Goal: Browse casually: Explore the website without a specific task or goal

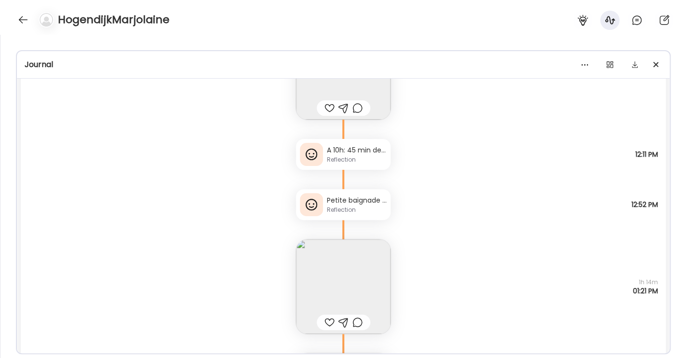
scroll to position [211, 0]
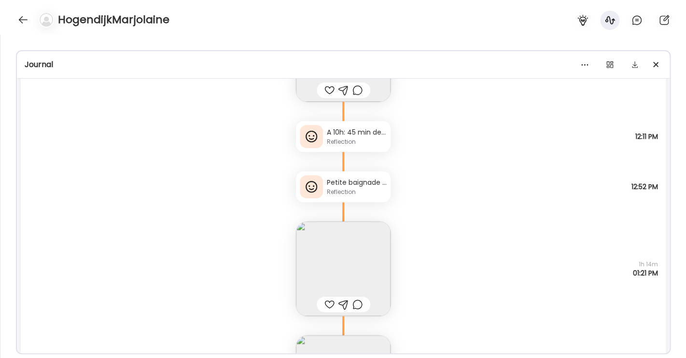
click at [326, 269] on img at bounding box center [343, 269] width 95 height 95
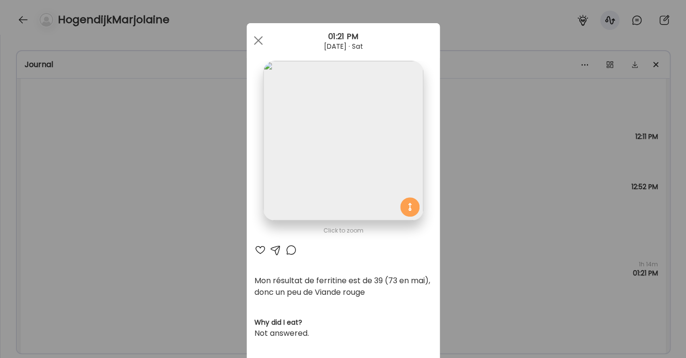
click at [296, 113] on img at bounding box center [343, 141] width 160 height 160
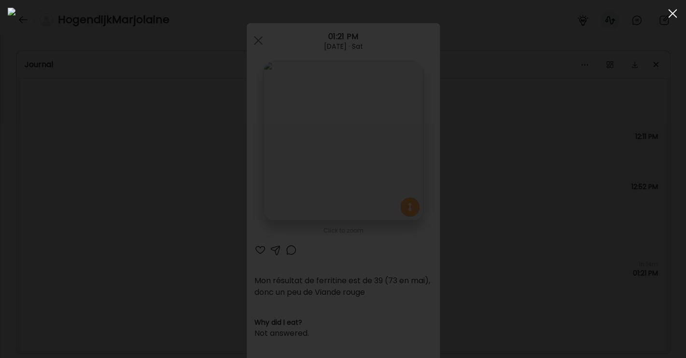
click at [673, 11] on div at bounding box center [672, 13] width 19 height 19
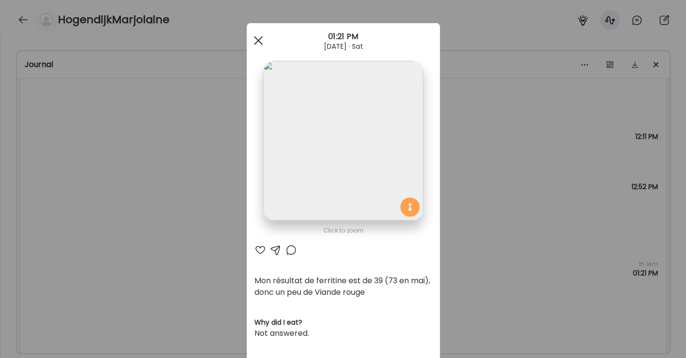
click at [255, 38] on div at bounding box center [258, 40] width 19 height 19
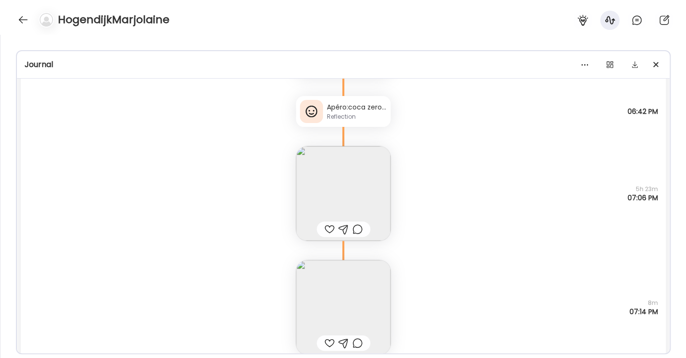
scroll to position [671, 0]
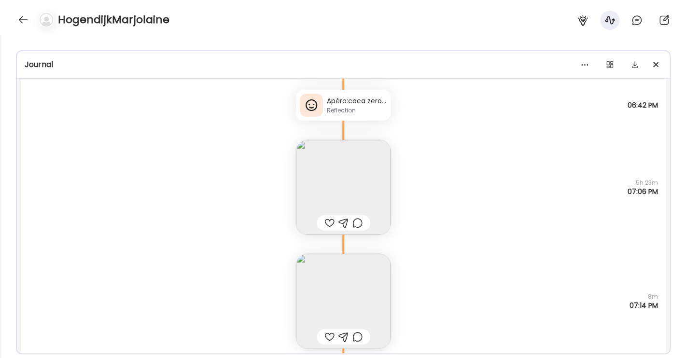
click at [335, 180] on img at bounding box center [343, 187] width 95 height 95
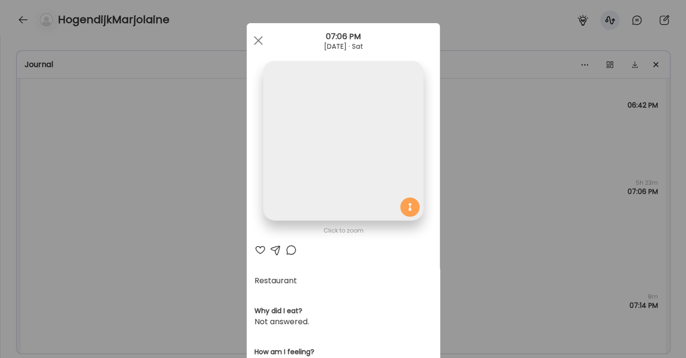
click at [339, 151] on img at bounding box center [343, 141] width 160 height 160
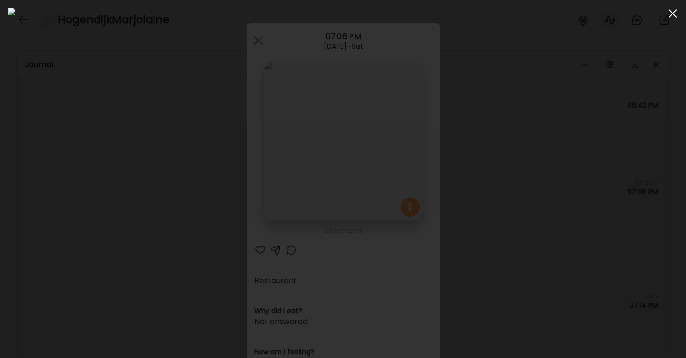
click at [675, 13] on div at bounding box center [672, 13] width 19 height 19
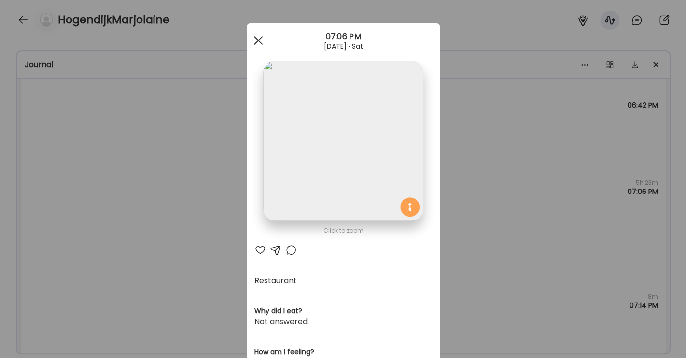
click at [249, 38] on div at bounding box center [258, 40] width 19 height 19
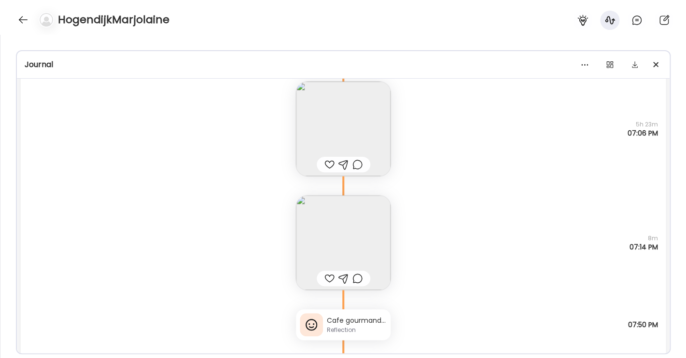
scroll to position [763, 0]
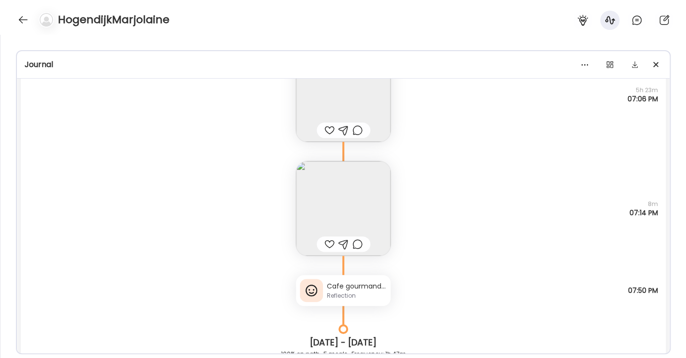
click at [315, 214] on img at bounding box center [343, 208] width 95 height 95
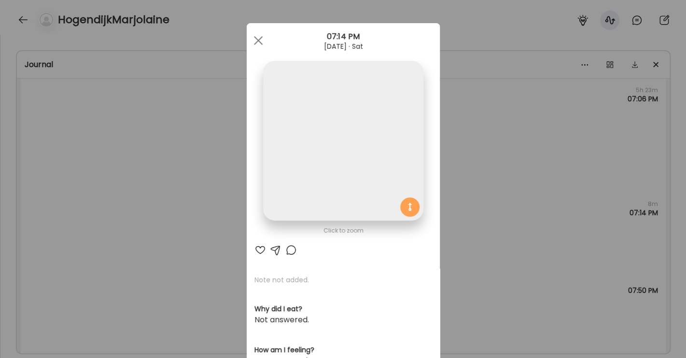
click at [329, 141] on img at bounding box center [343, 141] width 160 height 160
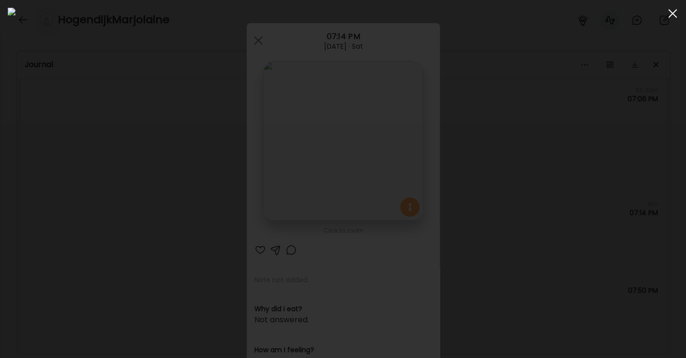
click at [671, 13] on span at bounding box center [672, 13] width 9 height 9
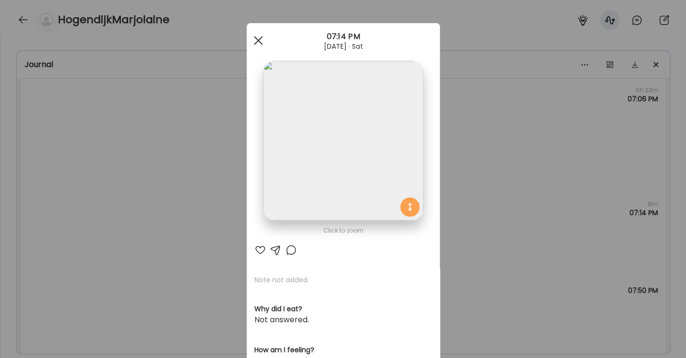
click at [255, 41] on span at bounding box center [257, 40] width 9 height 9
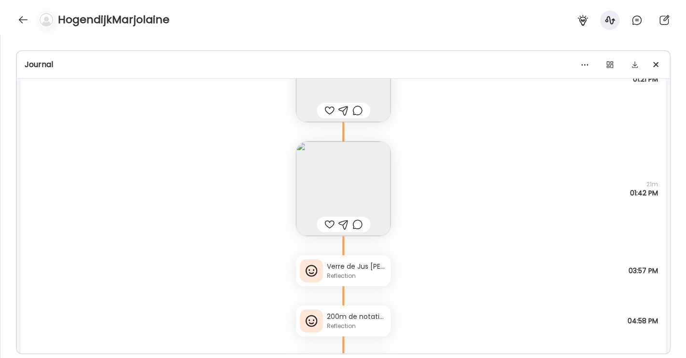
scroll to position [404, 0]
click at [332, 326] on div "Reflection" at bounding box center [357, 327] width 60 height 9
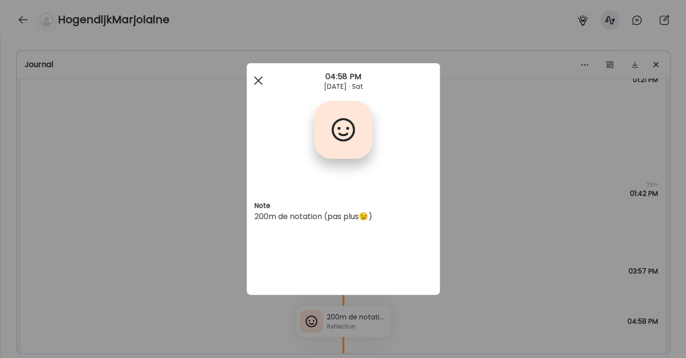
click at [262, 76] on div at bounding box center [258, 80] width 19 height 19
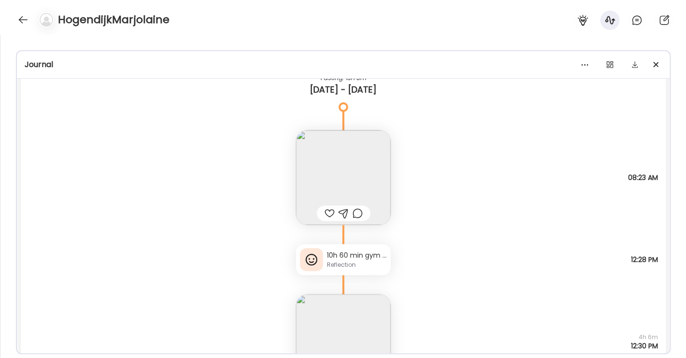
scroll to position [1081, 0]
click at [298, 185] on img at bounding box center [343, 179] width 95 height 95
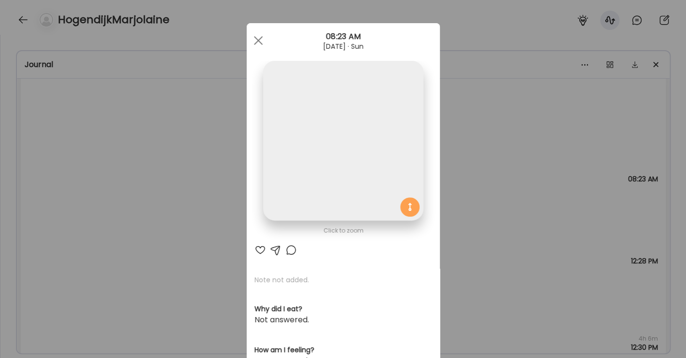
click at [336, 172] on img at bounding box center [343, 141] width 160 height 160
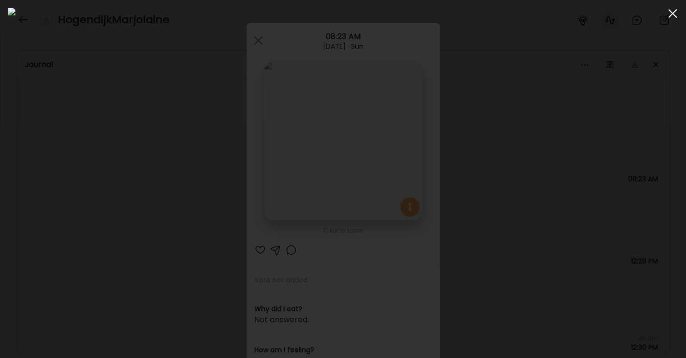
click at [667, 18] on div at bounding box center [672, 13] width 19 height 19
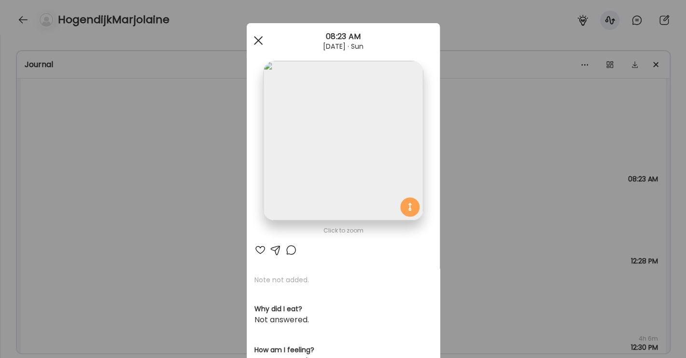
click at [258, 39] on div at bounding box center [258, 40] width 19 height 19
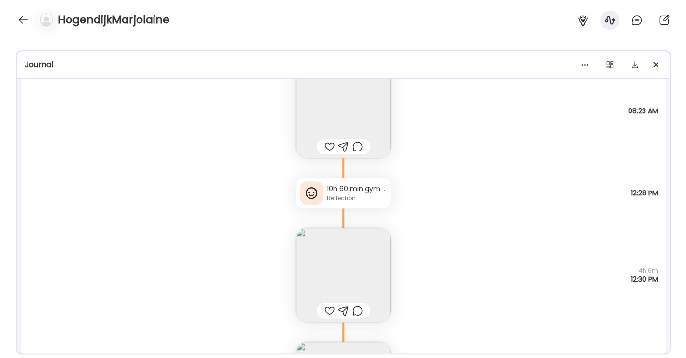
scroll to position [1154, 0]
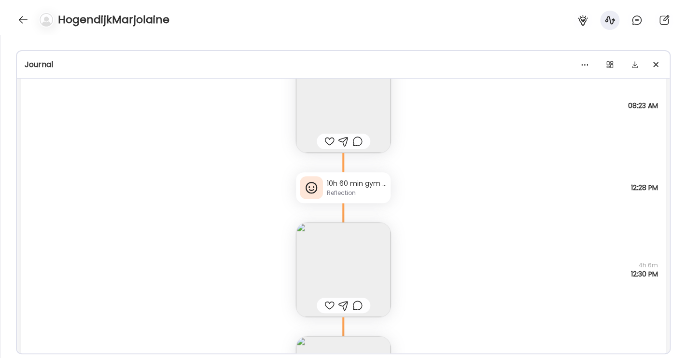
click at [331, 198] on div "10h 60 min gym Caf. 11h 60 min body balance Reflection" at bounding box center [343, 187] width 95 height 31
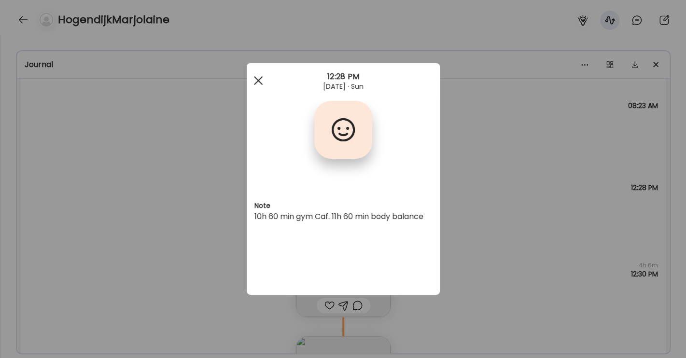
click at [253, 80] on div at bounding box center [258, 80] width 19 height 19
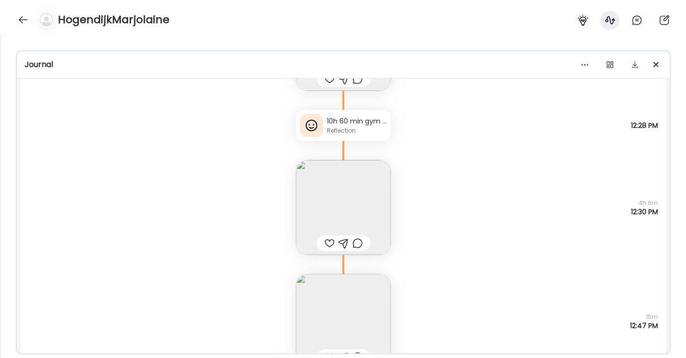
scroll to position [1240, 0]
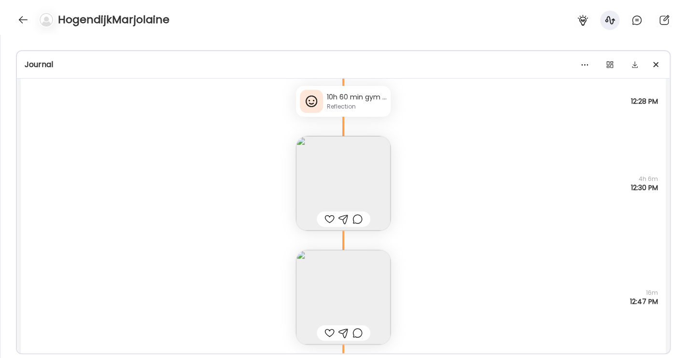
click at [330, 304] on img at bounding box center [343, 297] width 95 height 95
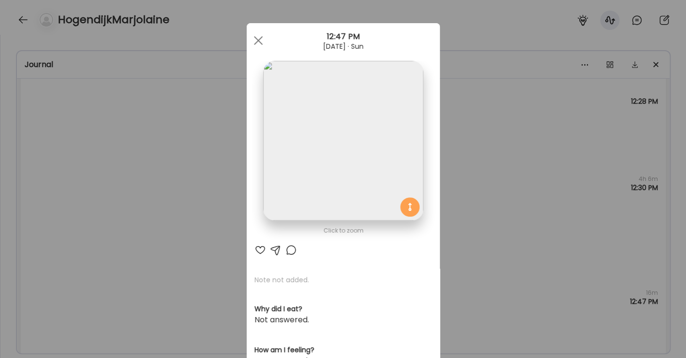
click at [362, 179] on img at bounding box center [343, 141] width 160 height 160
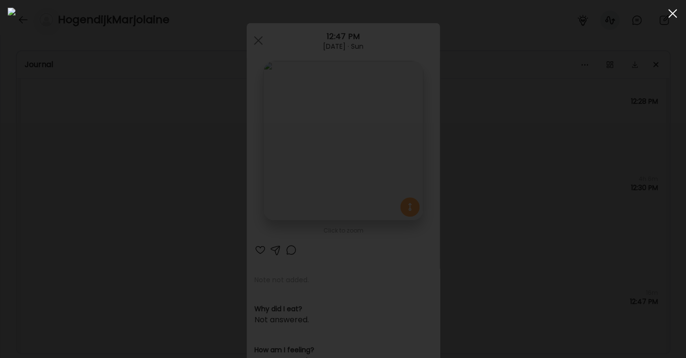
click at [673, 11] on div at bounding box center [672, 13] width 19 height 19
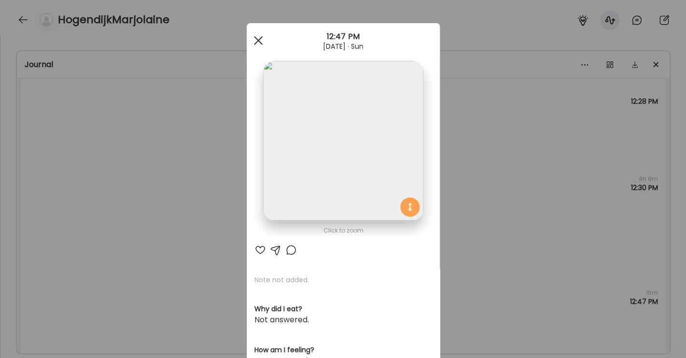
click at [250, 40] on div at bounding box center [258, 40] width 19 height 19
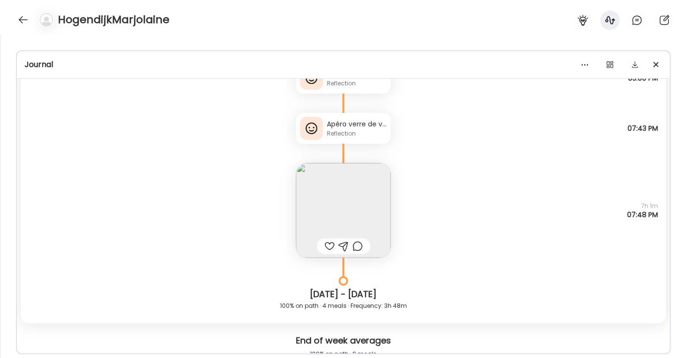
scroll to position [1543, 0]
click at [318, 191] on img at bounding box center [343, 209] width 95 height 95
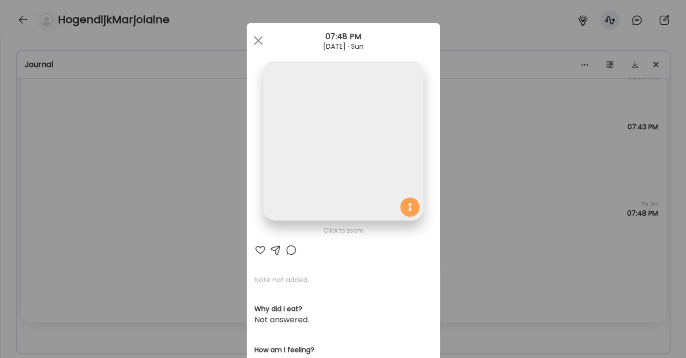
click at [351, 181] on img at bounding box center [343, 141] width 160 height 160
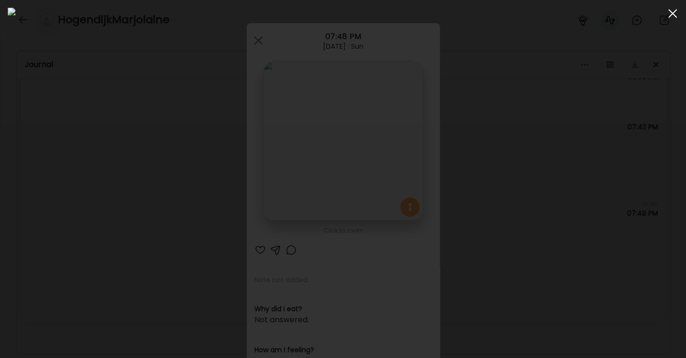
click at [675, 13] on div at bounding box center [672, 13] width 19 height 19
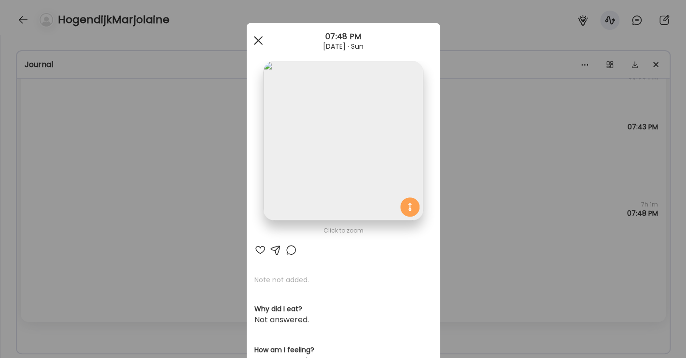
click at [254, 36] on div at bounding box center [258, 40] width 19 height 19
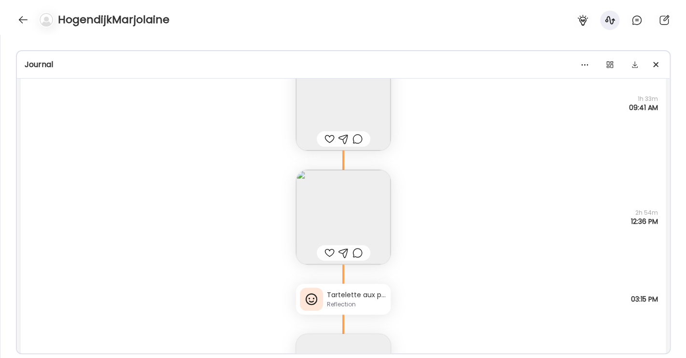
scroll to position [2075, 0]
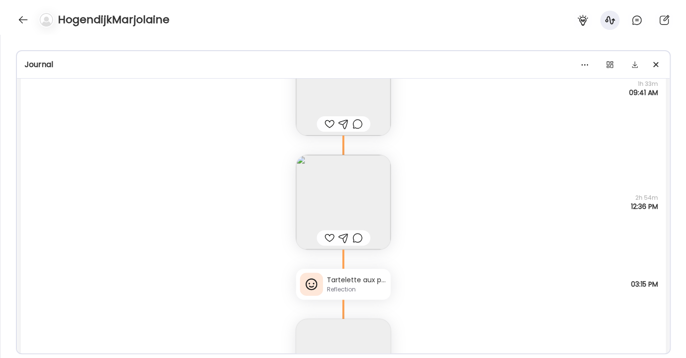
click at [338, 217] on img at bounding box center [343, 202] width 95 height 95
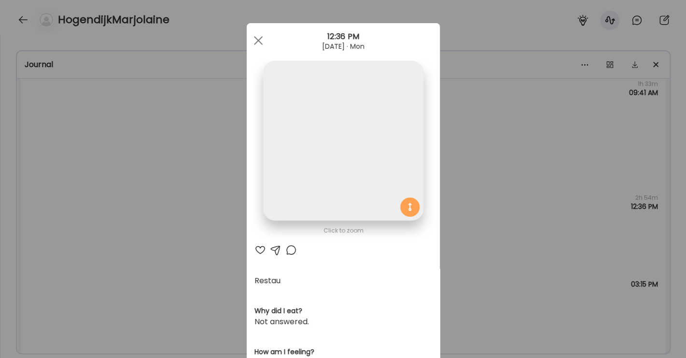
click at [337, 158] on img at bounding box center [343, 141] width 160 height 160
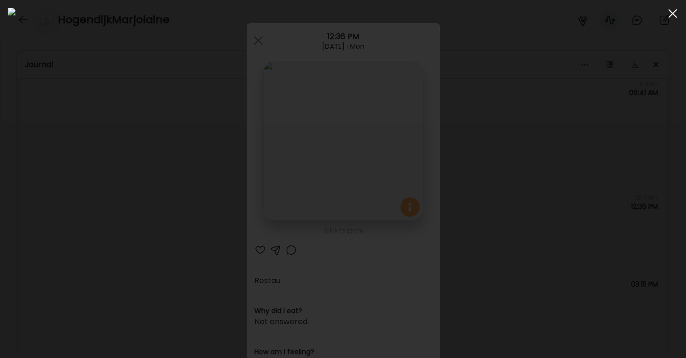
click at [674, 13] on span at bounding box center [672, 13] width 9 height 9
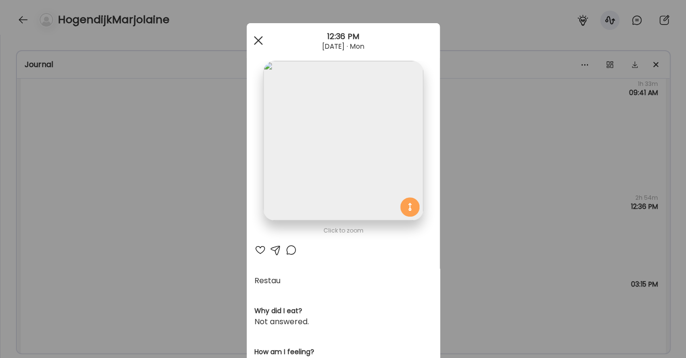
click at [255, 43] on div at bounding box center [258, 40] width 19 height 19
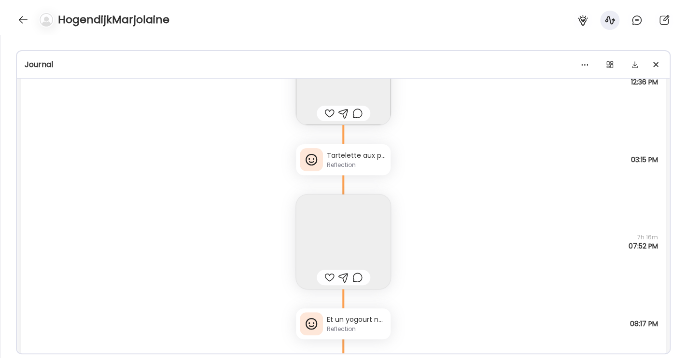
scroll to position [2206, 0]
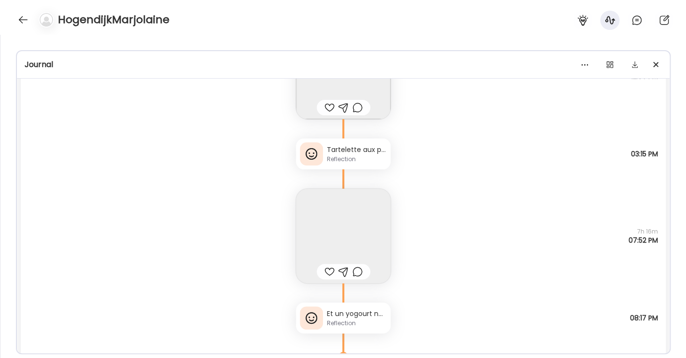
click at [315, 234] on img at bounding box center [343, 236] width 95 height 95
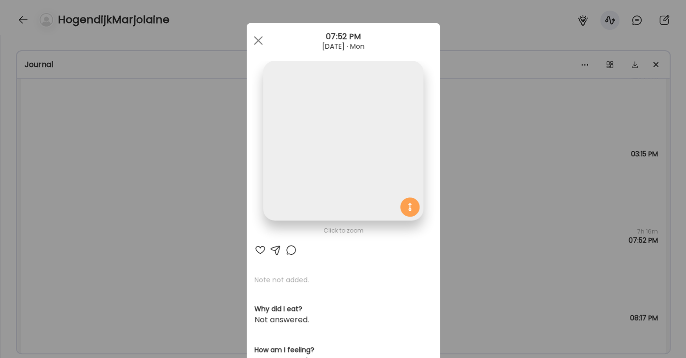
click at [332, 181] on img at bounding box center [343, 141] width 160 height 160
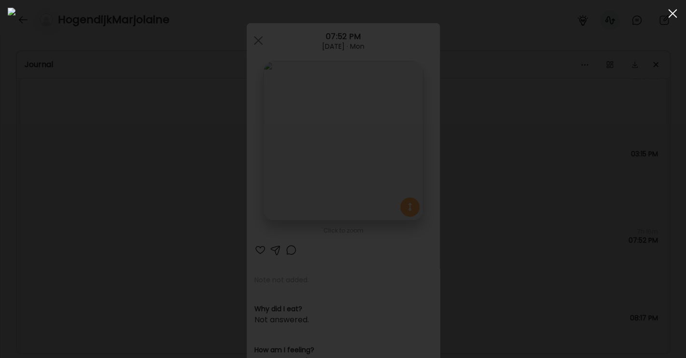
click at [671, 13] on div at bounding box center [672, 13] width 19 height 19
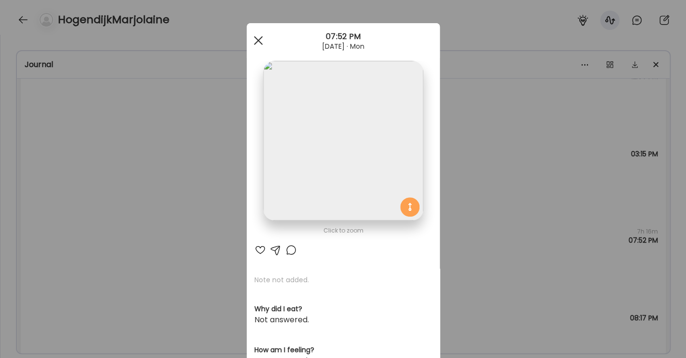
click at [255, 42] on div at bounding box center [258, 40] width 19 height 19
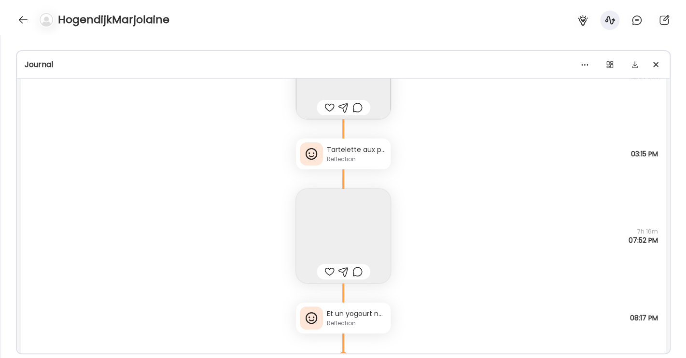
click at [332, 156] on div "Reflection" at bounding box center [357, 159] width 60 height 9
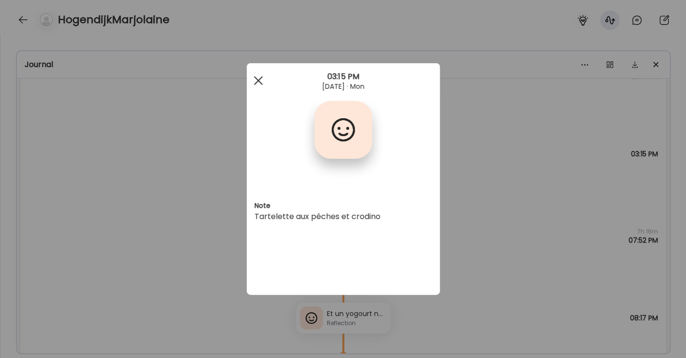
click at [263, 79] on div at bounding box center [258, 80] width 19 height 19
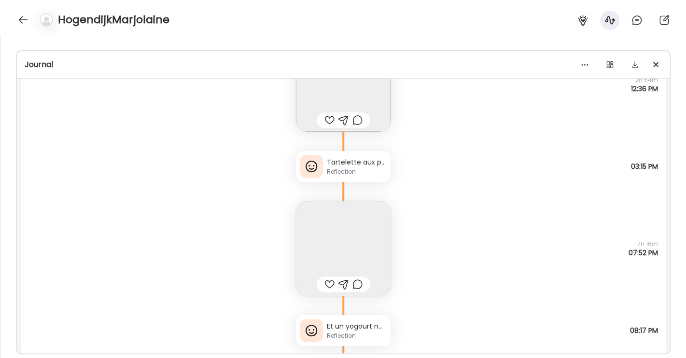
scroll to position [2221, 0]
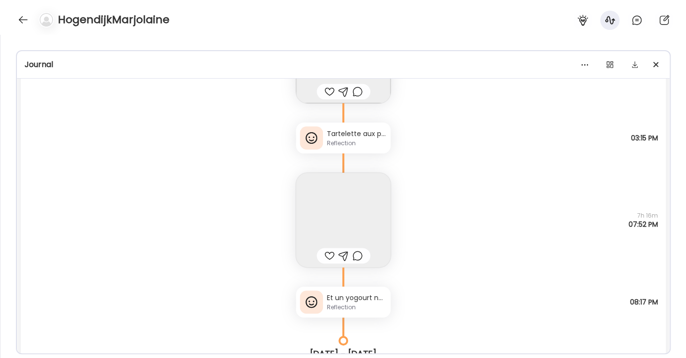
click at [360, 217] on img at bounding box center [343, 220] width 95 height 95
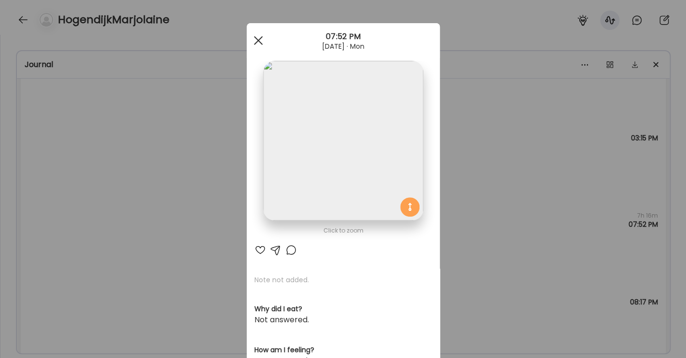
click at [256, 41] on div at bounding box center [258, 40] width 19 height 19
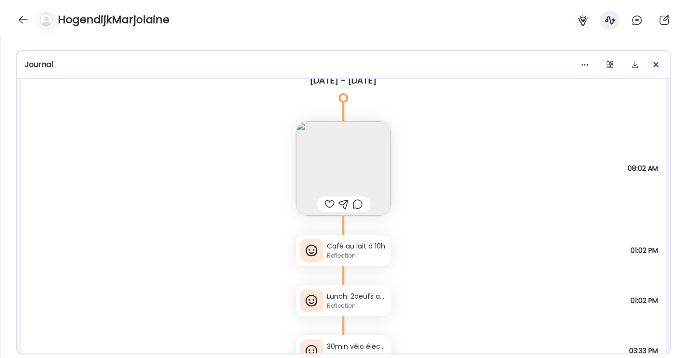
scroll to position [2565, 0]
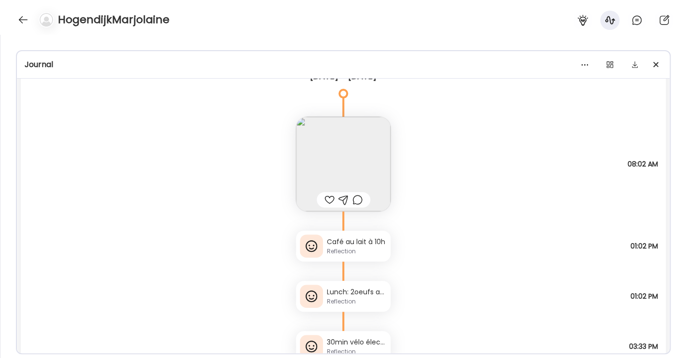
click at [343, 154] on img at bounding box center [343, 164] width 95 height 95
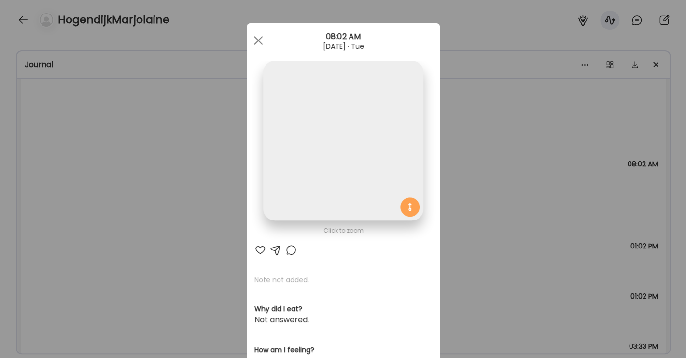
click at [343, 154] on img at bounding box center [343, 141] width 160 height 160
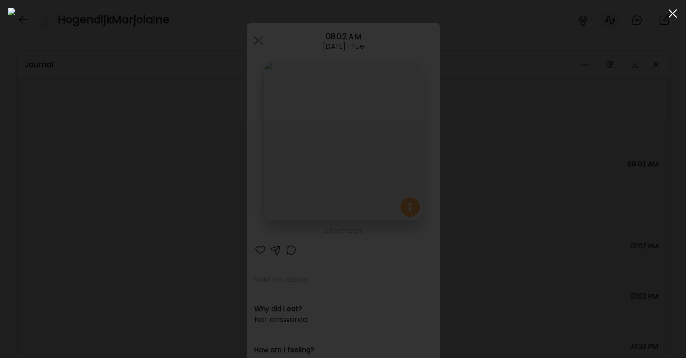
click at [675, 14] on div at bounding box center [672, 13] width 19 height 19
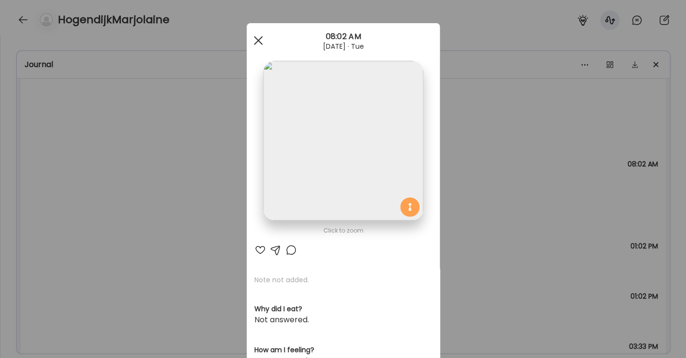
click at [252, 36] on div at bounding box center [258, 40] width 19 height 19
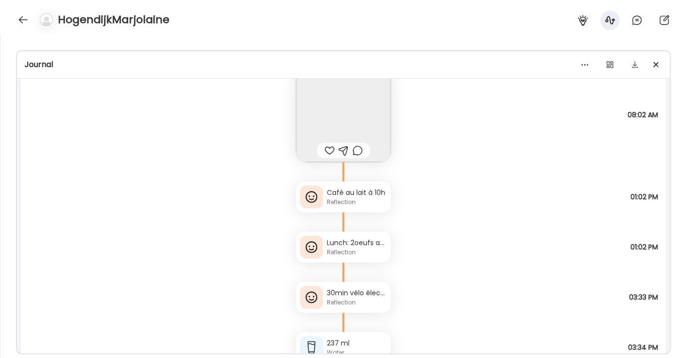
scroll to position [2616, 0]
click at [333, 246] on div "Lunch: 2oeufs au plat, pain complet, radis, fromage, skyr et pêche" at bounding box center [357, 242] width 60 height 10
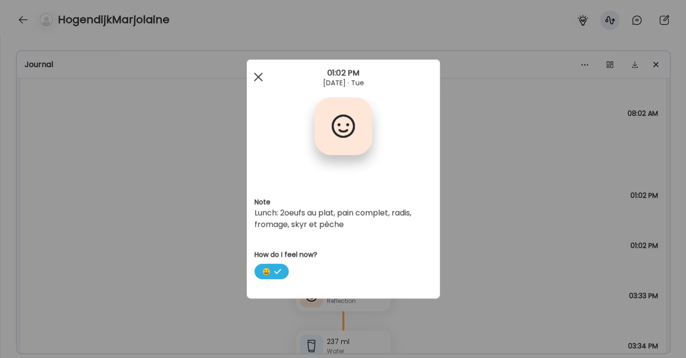
click at [262, 76] on div at bounding box center [258, 77] width 19 height 19
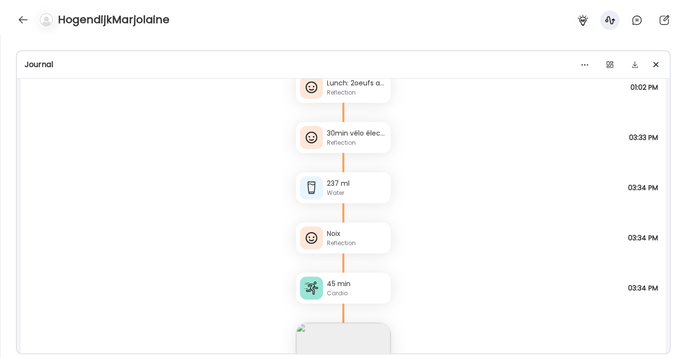
scroll to position [2781, 0]
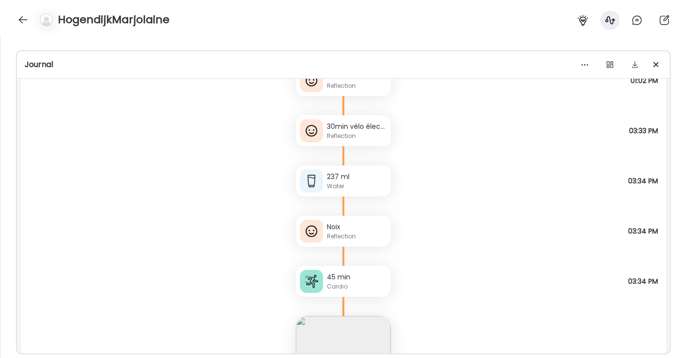
click at [328, 284] on div "Cardio" at bounding box center [357, 286] width 60 height 9
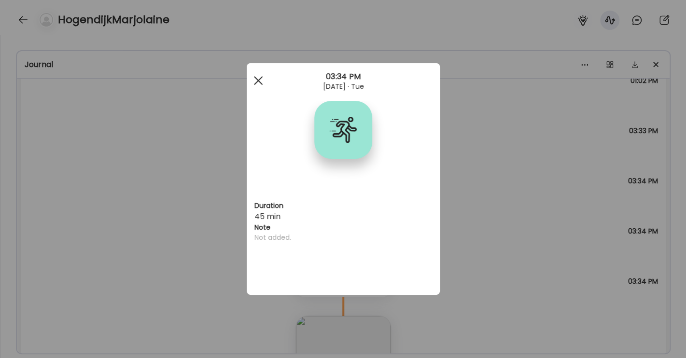
click at [258, 80] on span at bounding box center [257, 80] width 9 height 9
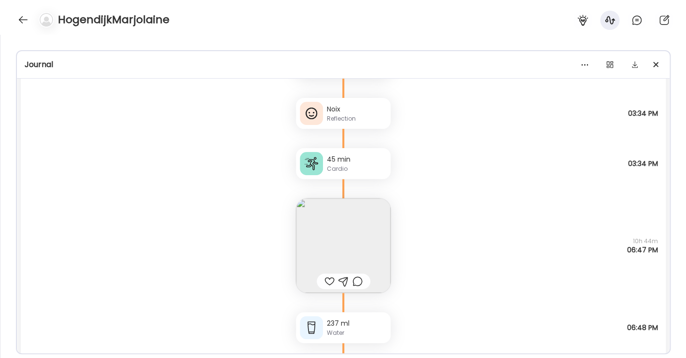
scroll to position [2903, 0]
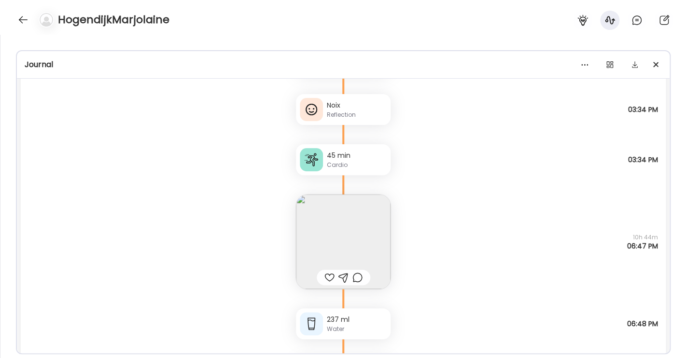
click at [338, 237] on img at bounding box center [343, 242] width 95 height 95
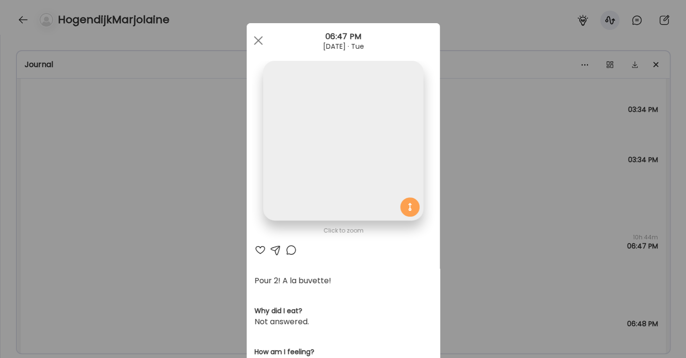
click at [364, 165] on img at bounding box center [343, 141] width 160 height 160
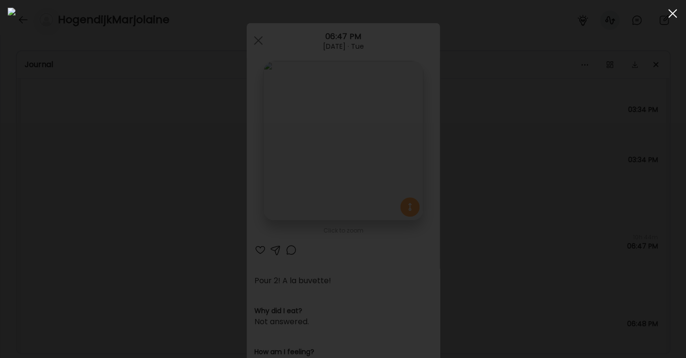
click at [673, 11] on div at bounding box center [672, 13] width 19 height 19
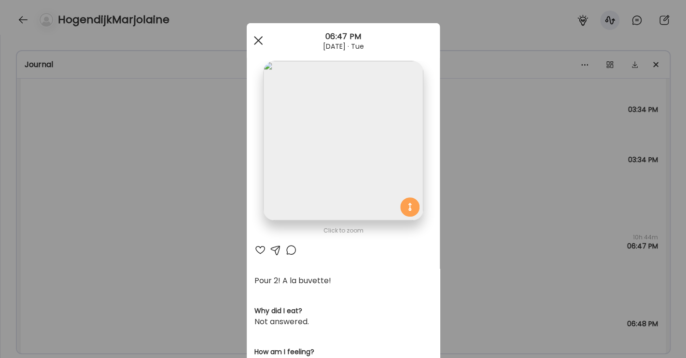
click at [250, 36] on div at bounding box center [258, 40] width 19 height 19
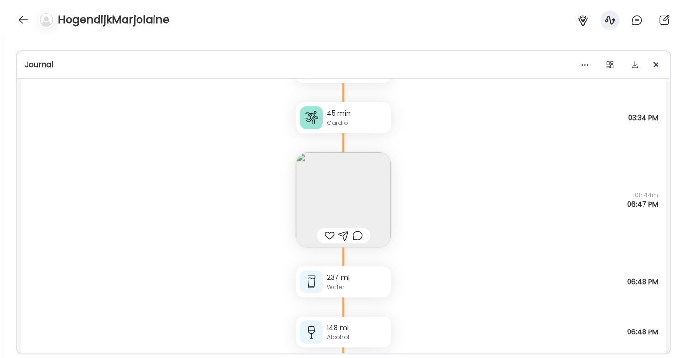
scroll to position [2973, 0]
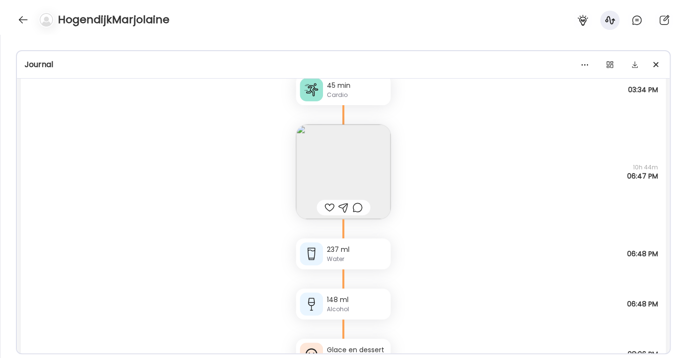
click at [338, 176] on img at bounding box center [343, 172] width 95 height 95
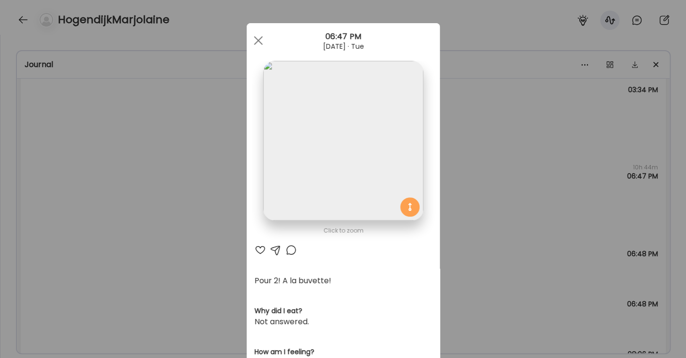
click at [340, 173] on img at bounding box center [343, 141] width 160 height 160
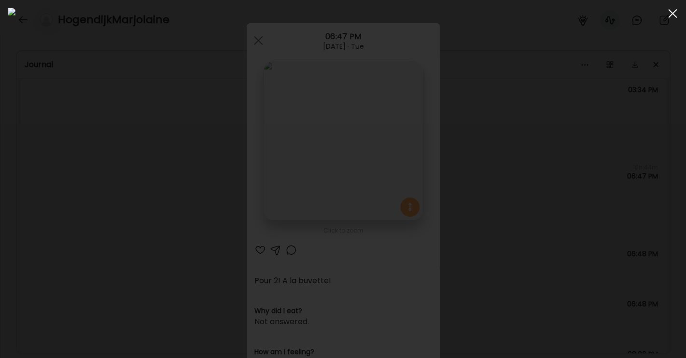
click at [675, 13] on div at bounding box center [672, 13] width 19 height 19
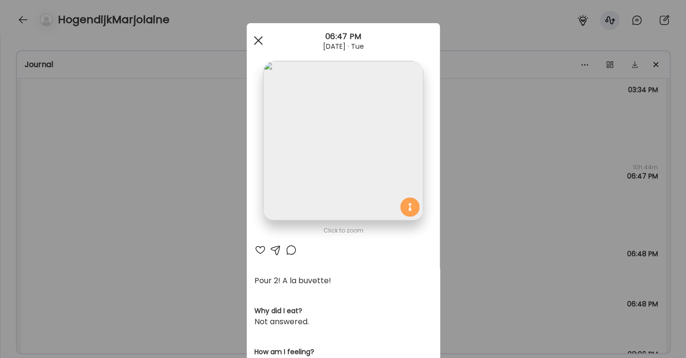
click at [253, 40] on span at bounding box center [257, 40] width 9 height 9
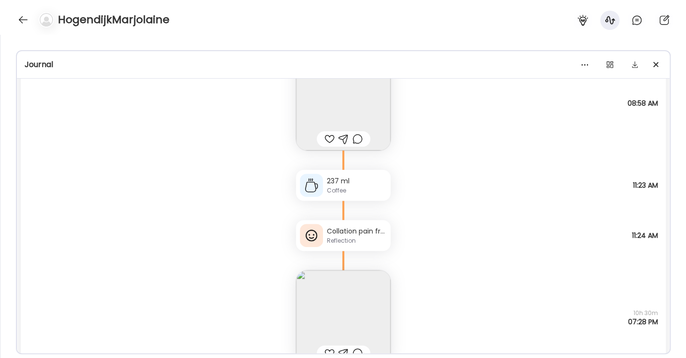
scroll to position [3440, 0]
click at [334, 239] on div "Reflection" at bounding box center [357, 242] width 60 height 9
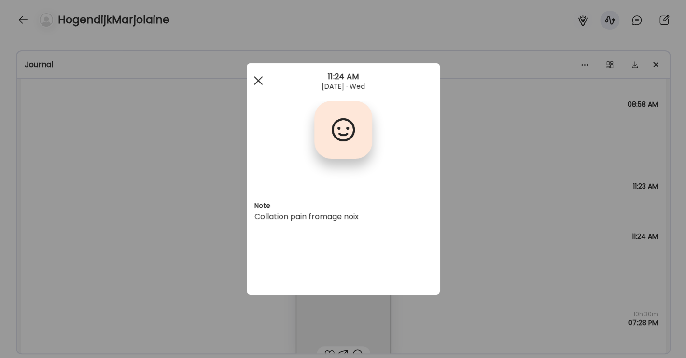
click at [254, 77] on span at bounding box center [257, 80] width 9 height 9
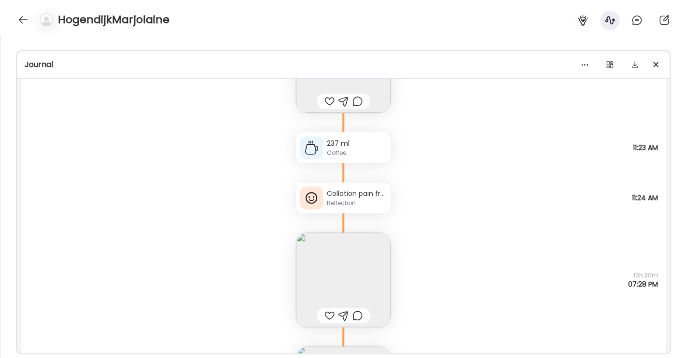
scroll to position [3478, 0]
click at [321, 265] on img at bounding box center [343, 281] width 95 height 95
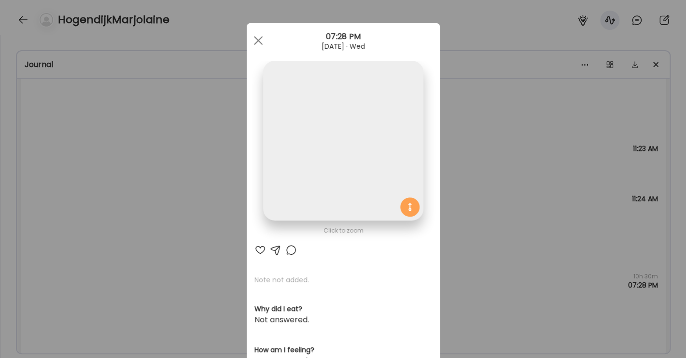
click at [391, 175] on img at bounding box center [343, 141] width 160 height 160
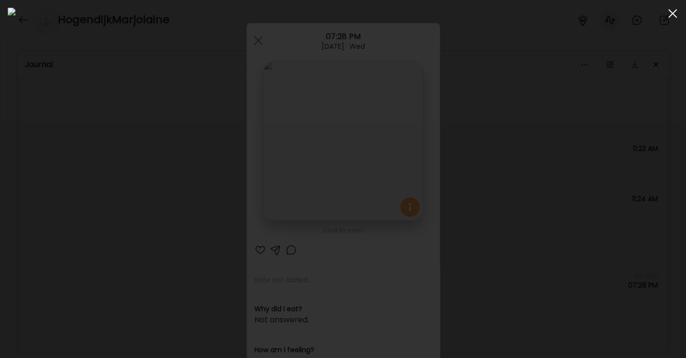
click at [677, 15] on div at bounding box center [672, 13] width 19 height 19
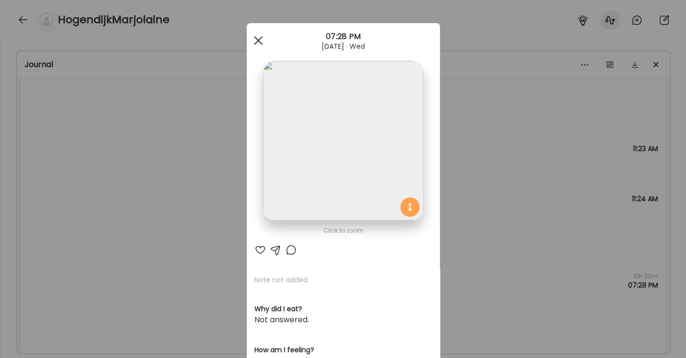
click at [254, 43] on div at bounding box center [258, 40] width 19 height 19
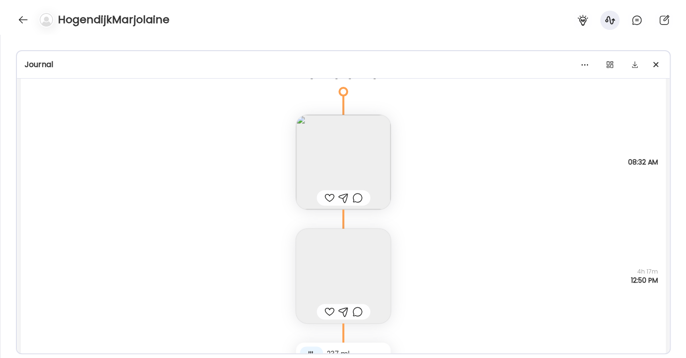
scroll to position [4004, 0]
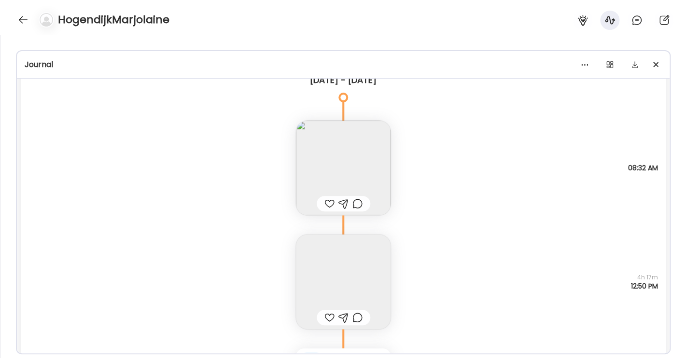
click at [344, 266] on img at bounding box center [343, 282] width 95 height 95
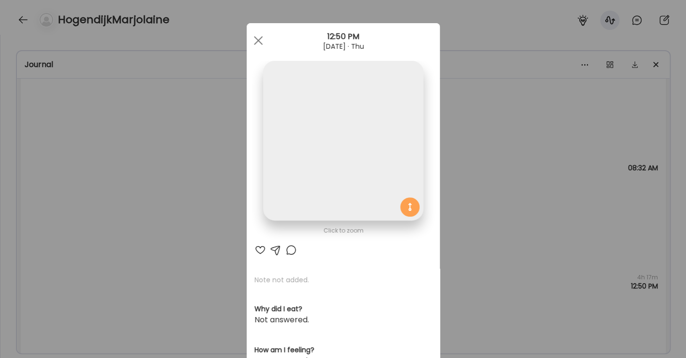
click at [342, 168] on img at bounding box center [343, 141] width 160 height 160
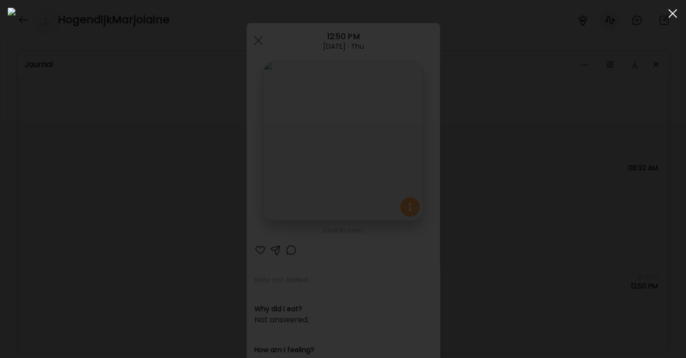
click at [675, 14] on div at bounding box center [672, 13] width 19 height 19
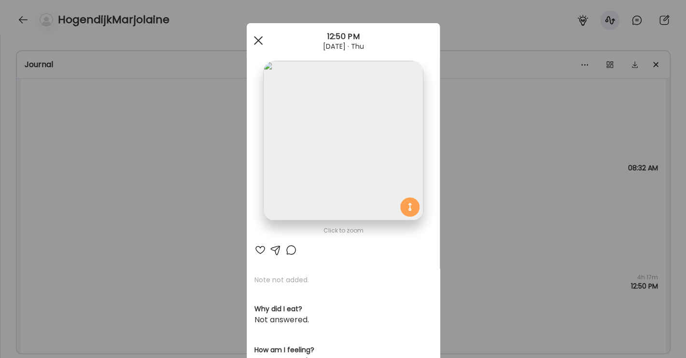
click at [253, 39] on span at bounding box center [257, 40] width 9 height 9
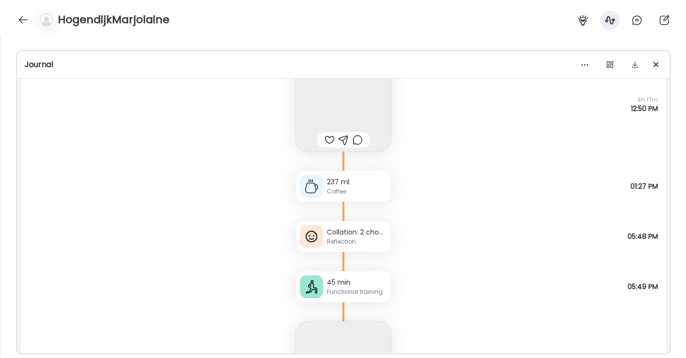
scroll to position [4184, 0]
click at [328, 284] on div "45 min" at bounding box center [357, 281] width 60 height 10
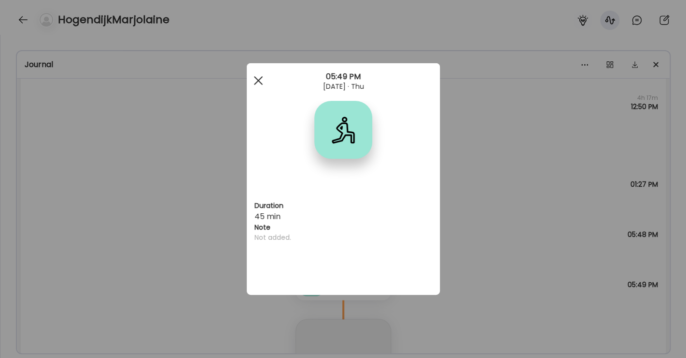
click at [254, 83] on div at bounding box center [258, 80] width 19 height 19
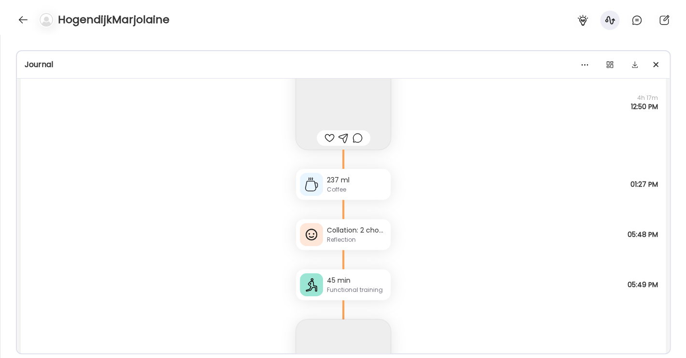
click at [331, 239] on div "Reflection" at bounding box center [357, 240] width 60 height 9
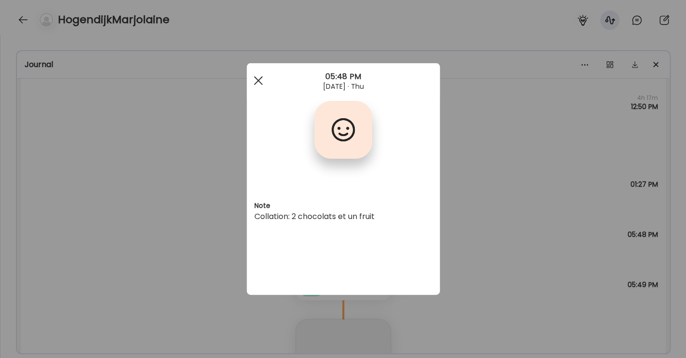
click at [260, 80] on div at bounding box center [258, 80] width 19 height 19
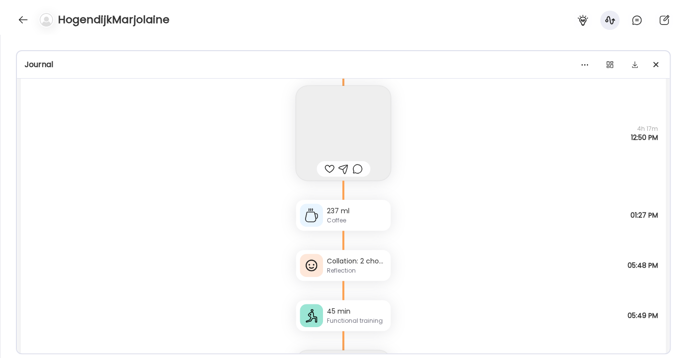
scroll to position [4149, 0]
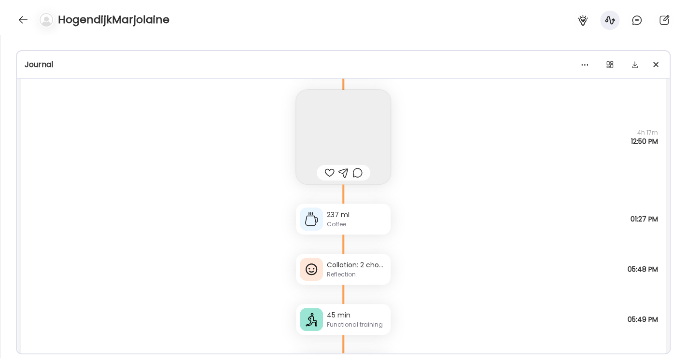
click at [335, 123] on img at bounding box center [343, 137] width 95 height 95
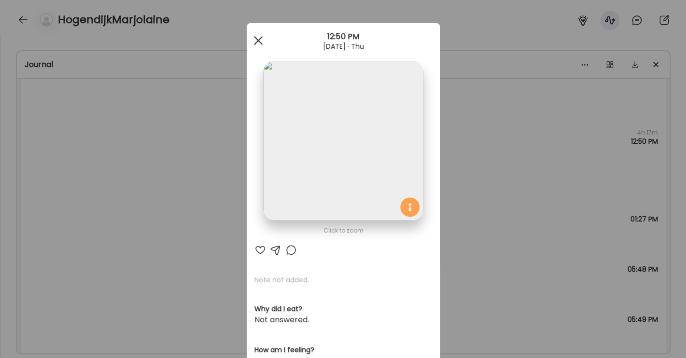
click at [254, 41] on span at bounding box center [257, 40] width 9 height 9
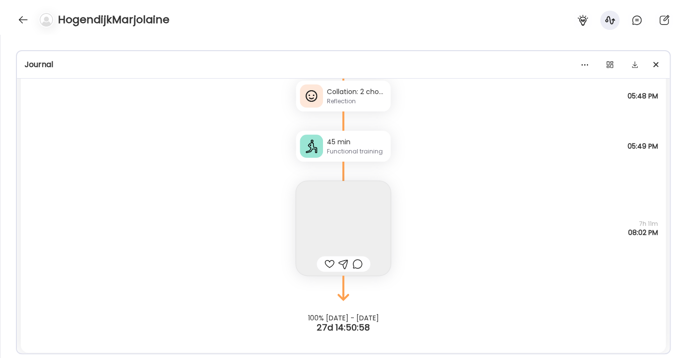
scroll to position [4326, 0]
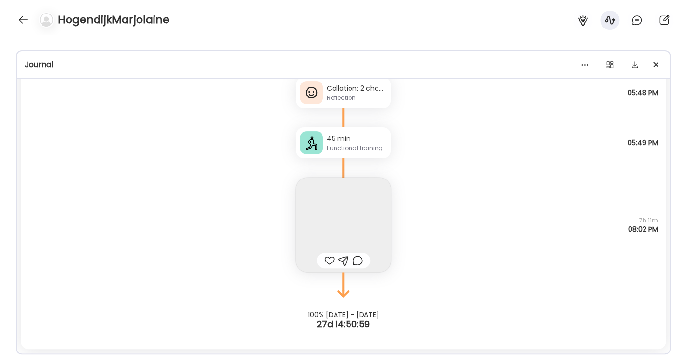
click at [331, 231] on img at bounding box center [343, 225] width 95 height 95
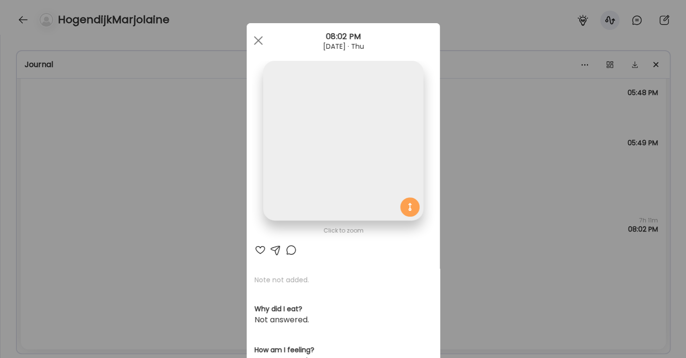
click at [327, 169] on img at bounding box center [343, 141] width 160 height 160
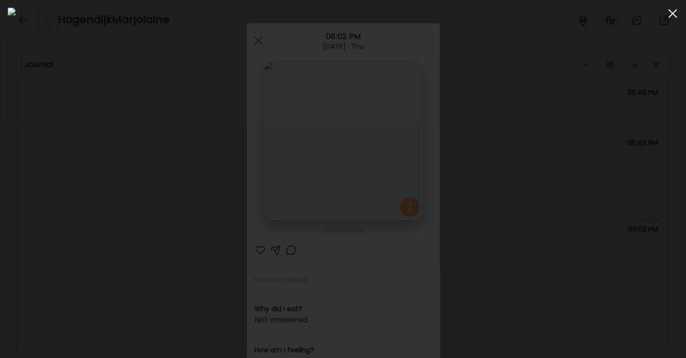
click at [675, 11] on span at bounding box center [672, 13] width 9 height 9
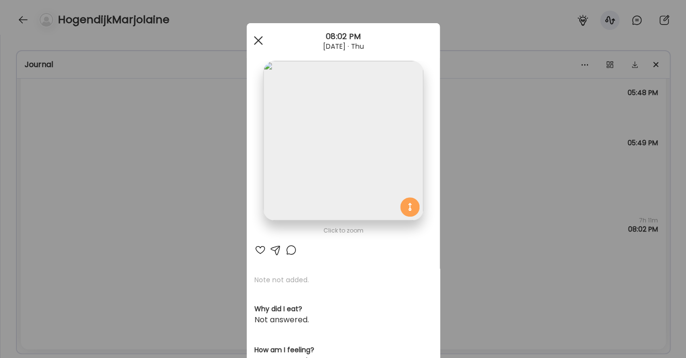
click at [253, 38] on span at bounding box center [257, 40] width 9 height 9
